Goal: Transaction & Acquisition: Subscribe to service/newsletter

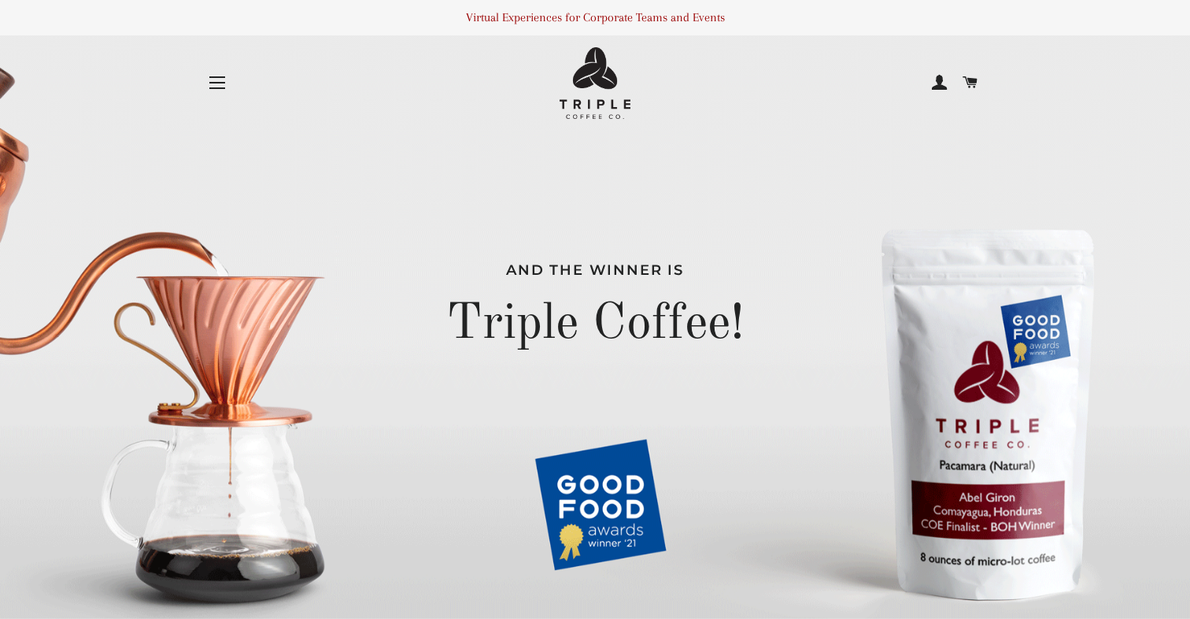
click at [222, 84] on button "Site navigation" at bounding box center [217, 82] width 39 height 39
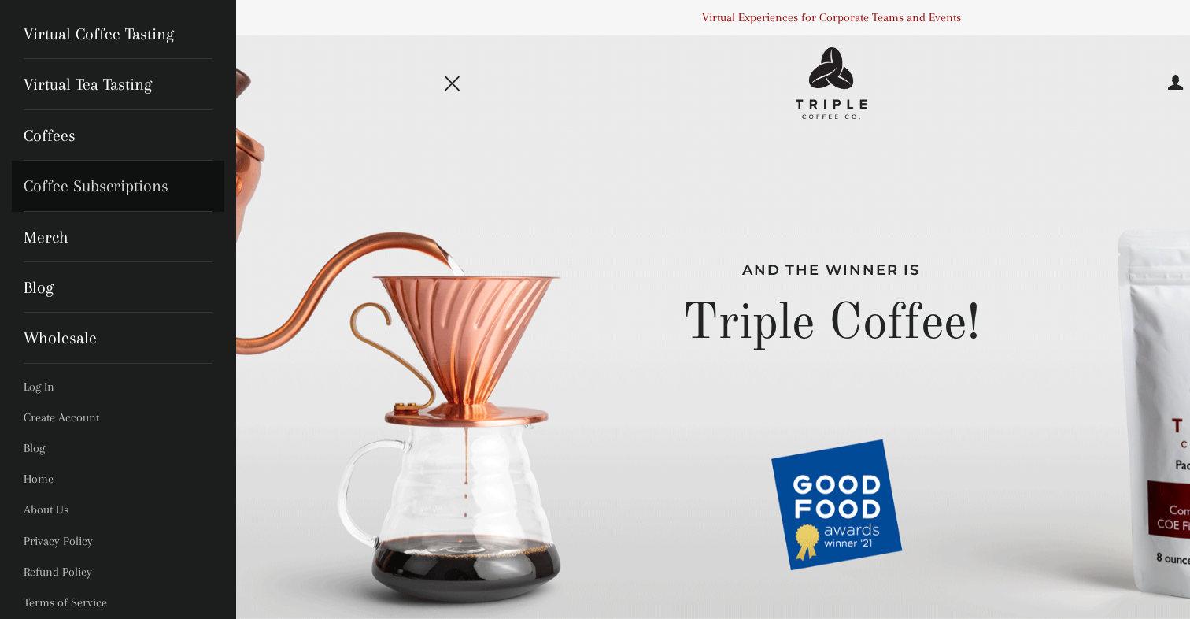
click at [124, 184] on link "Coffee Subscriptions" at bounding box center [118, 186] width 213 height 50
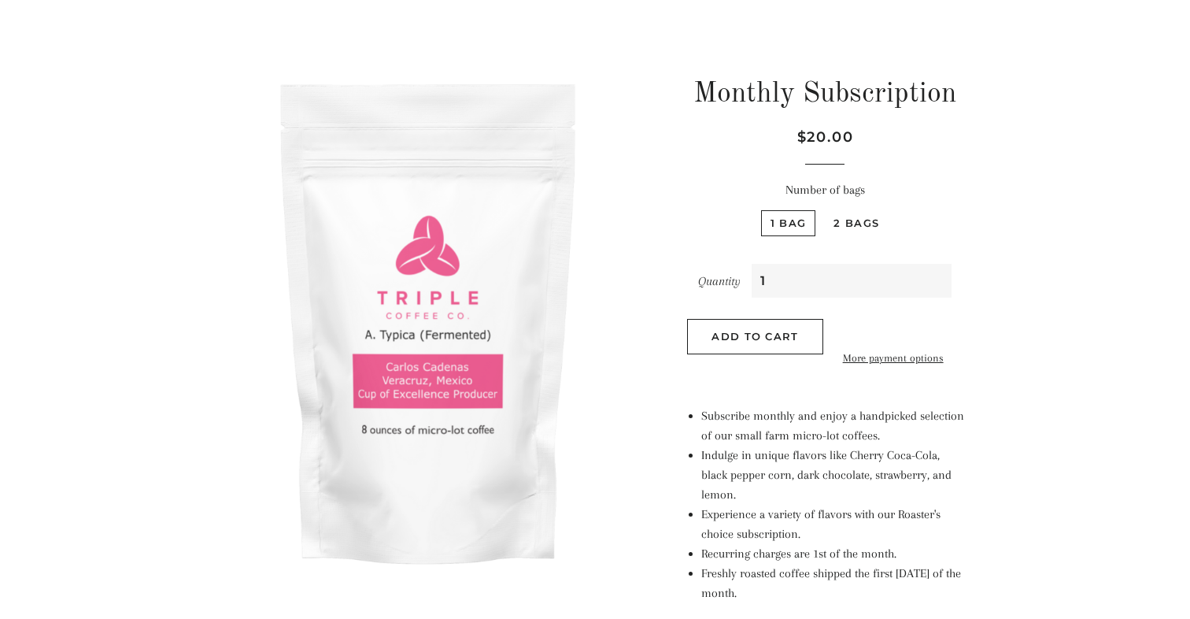
scroll to position [146, 0]
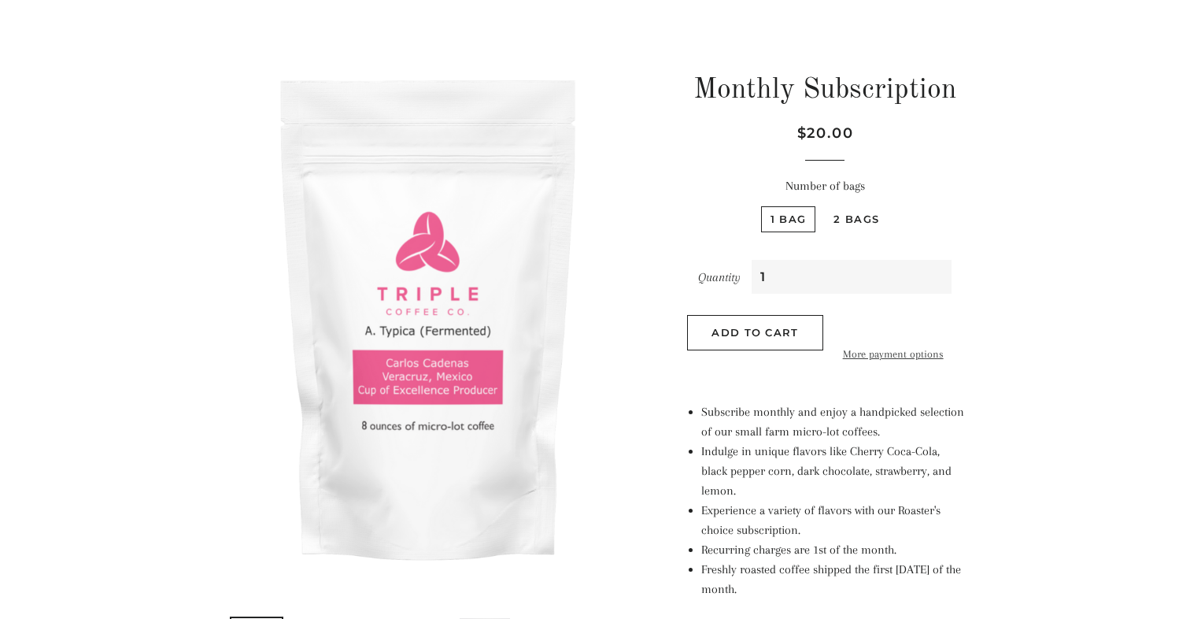
click at [862, 363] on link "More payment options" at bounding box center [893, 354] width 124 height 17
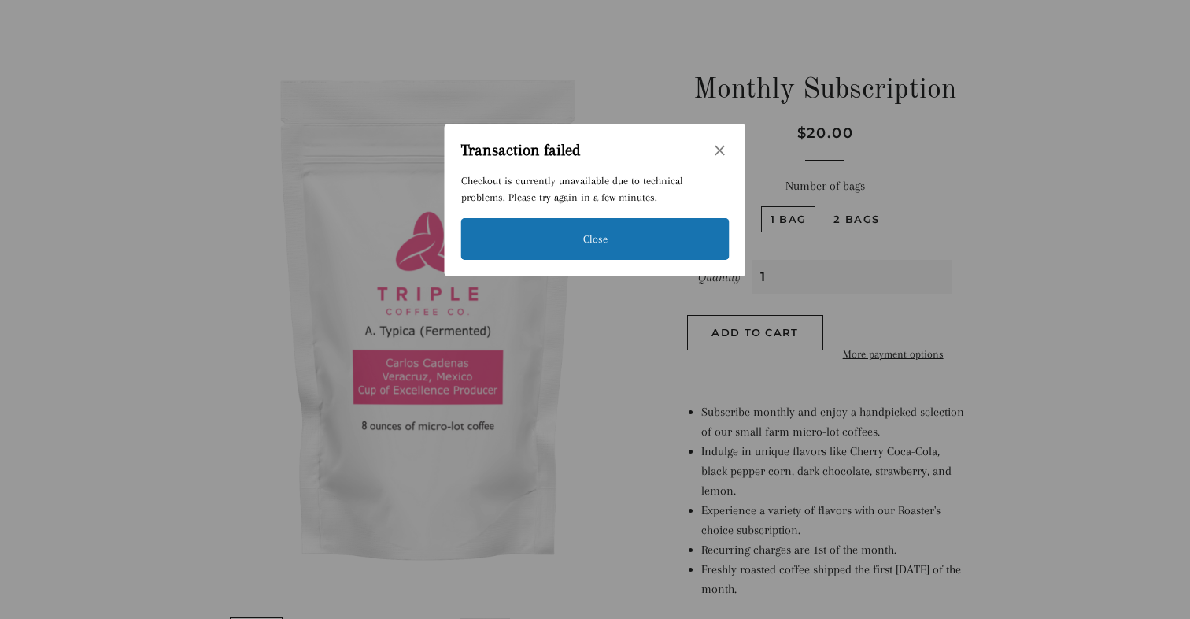
click at [725, 145] on icon "Close" at bounding box center [720, 150] width 14 height 14
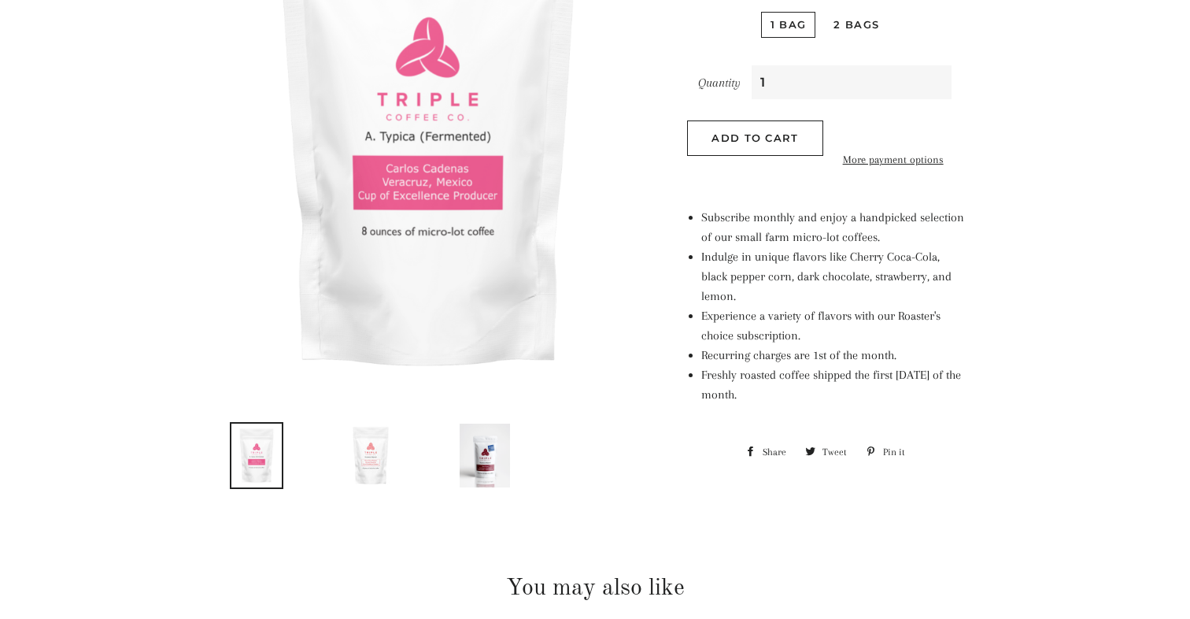
scroll to position [0, 0]
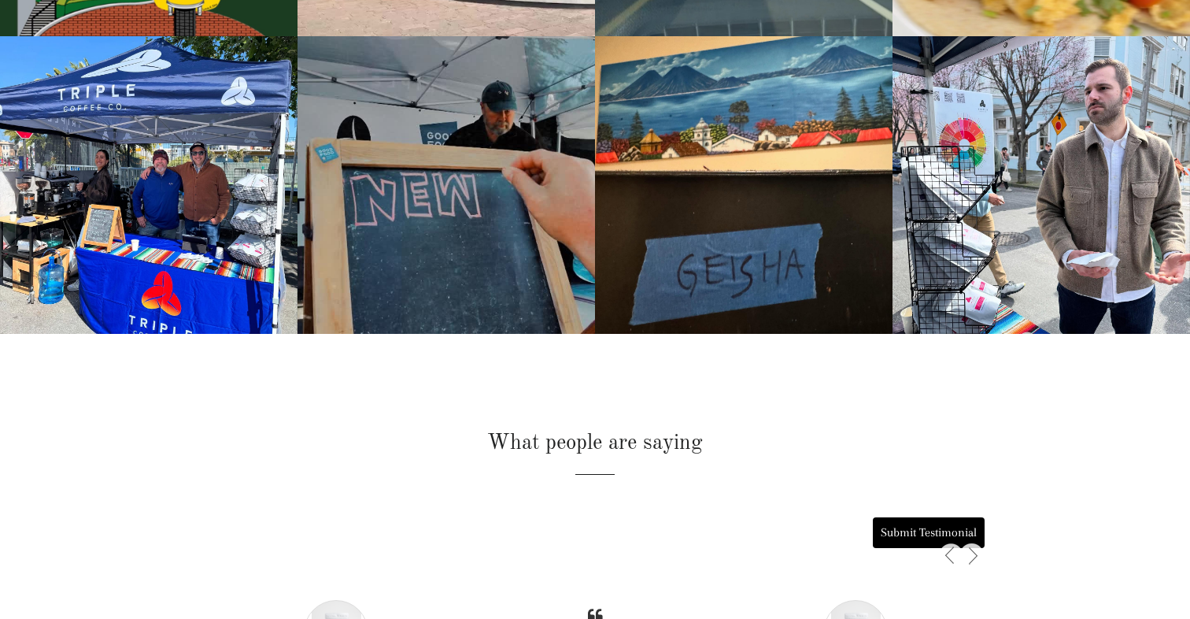
scroll to position [3266, 0]
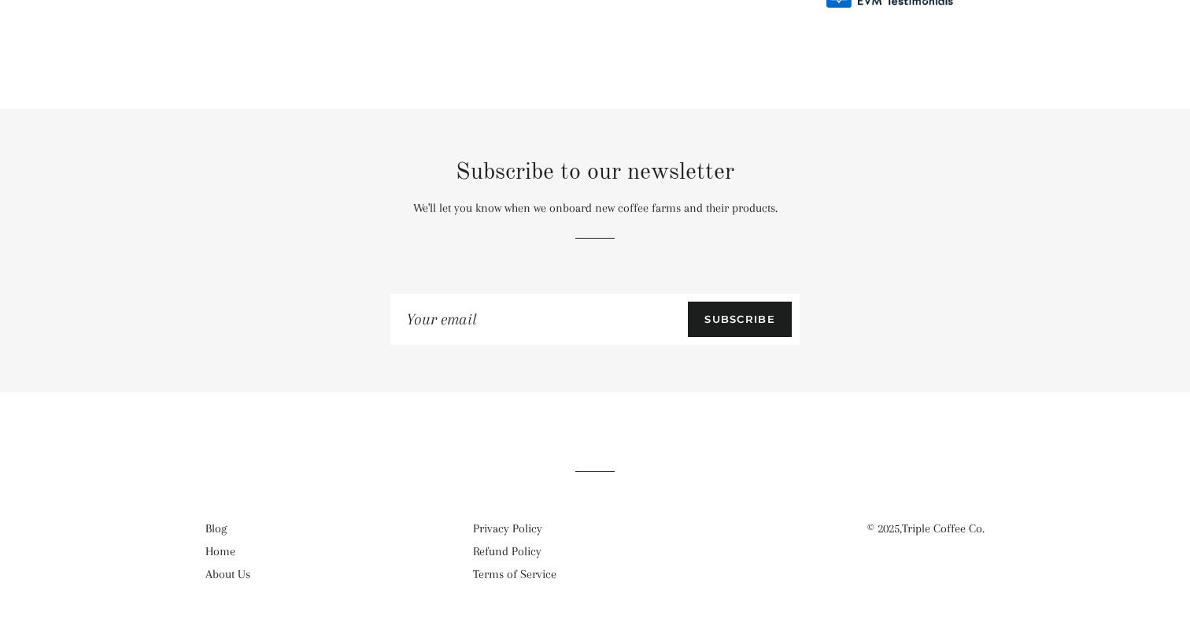
click at [219, 572] on link "About Us" at bounding box center [227, 574] width 45 height 14
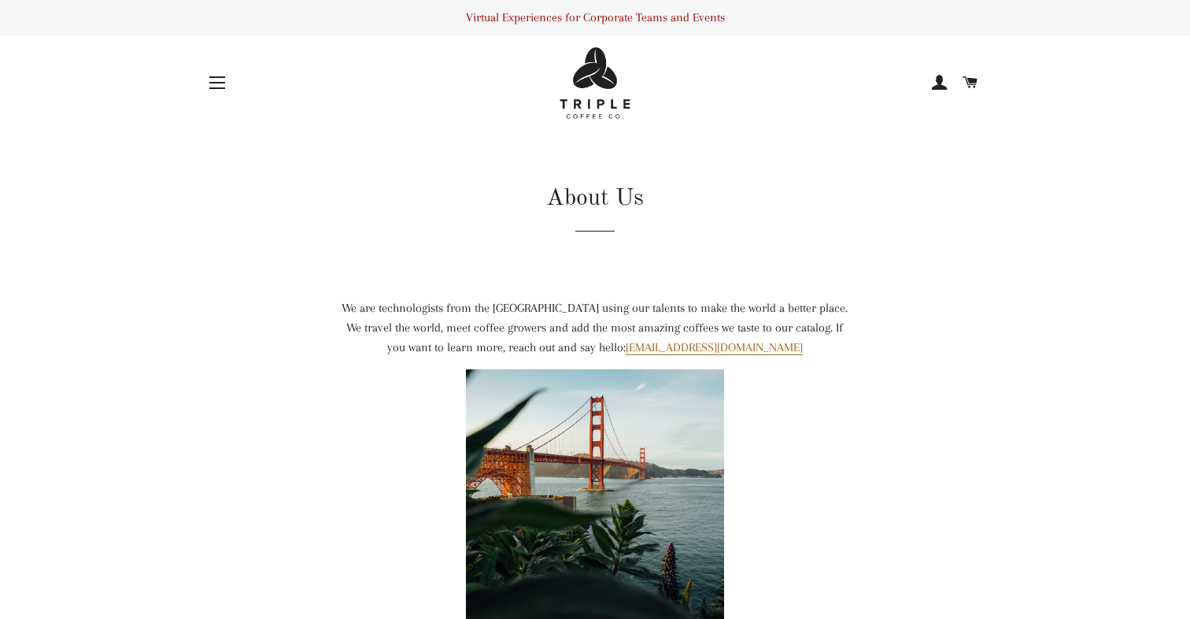
click at [213, 85] on button "Site navigation" at bounding box center [217, 82] width 39 height 39
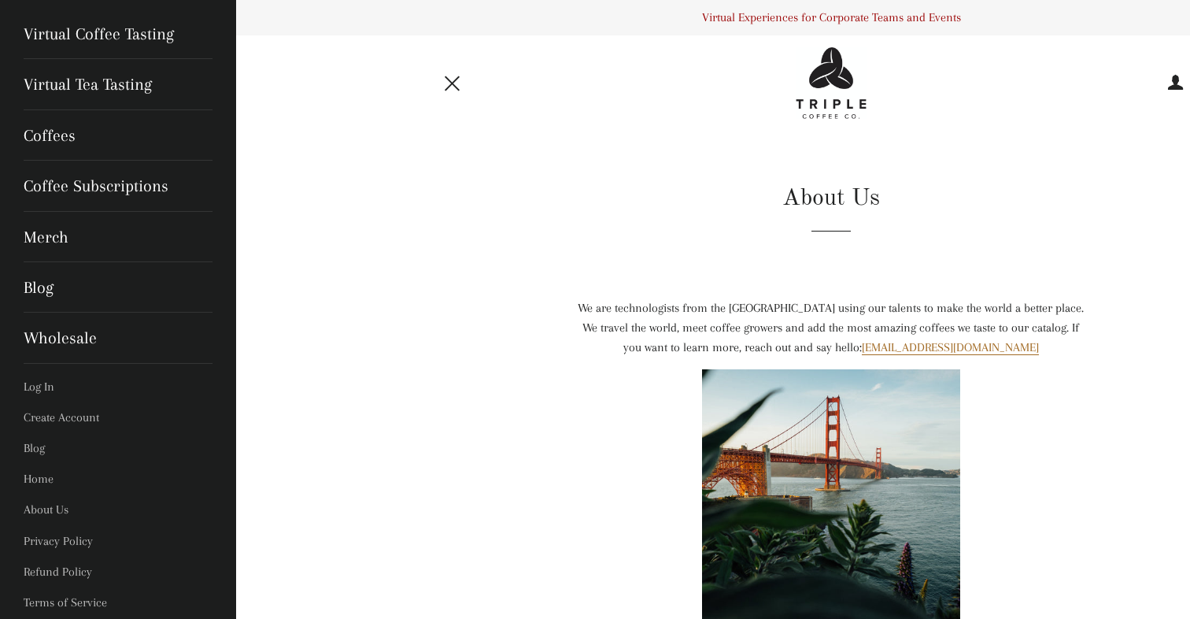
click at [446, 86] on button "Site navigation" at bounding box center [453, 82] width 39 height 39
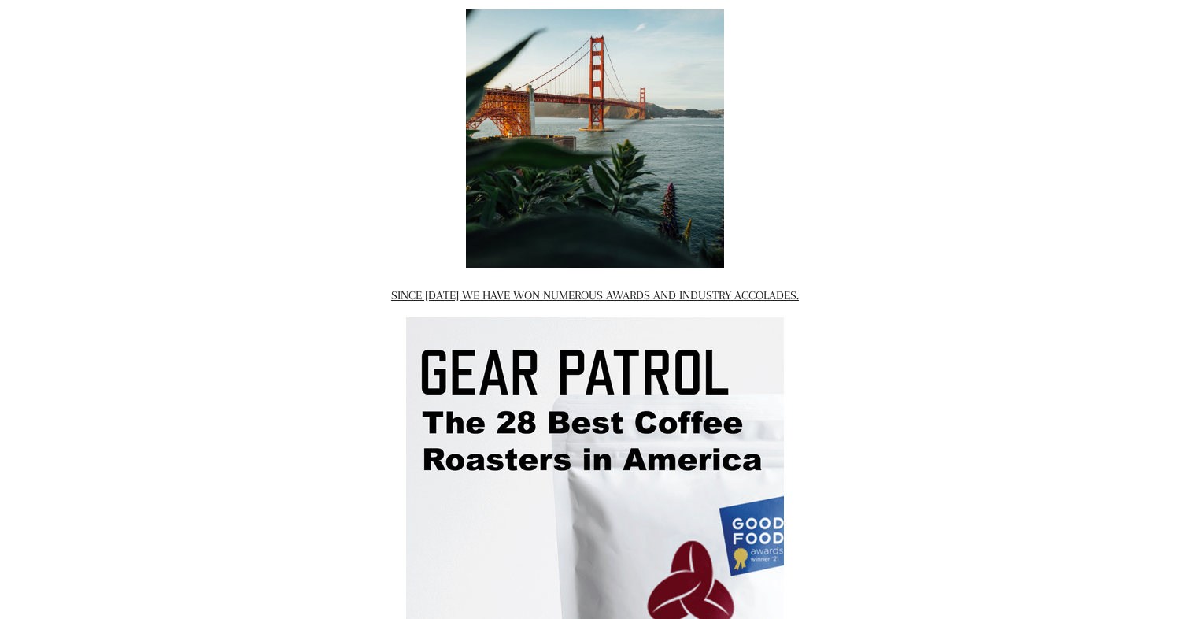
scroll to position [280, 0]
